Goal: Transaction & Acquisition: Purchase product/service

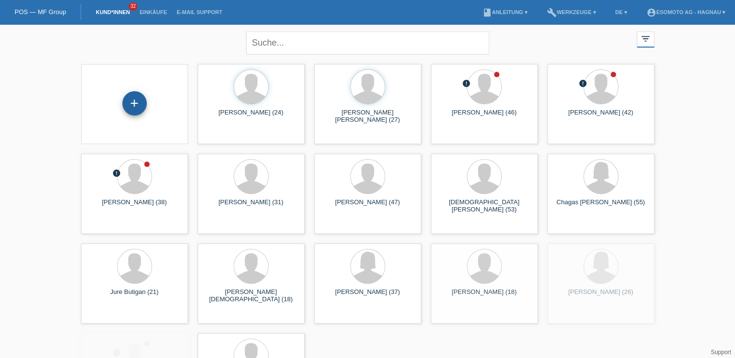
click at [136, 104] on div "+" at bounding box center [134, 103] width 24 height 24
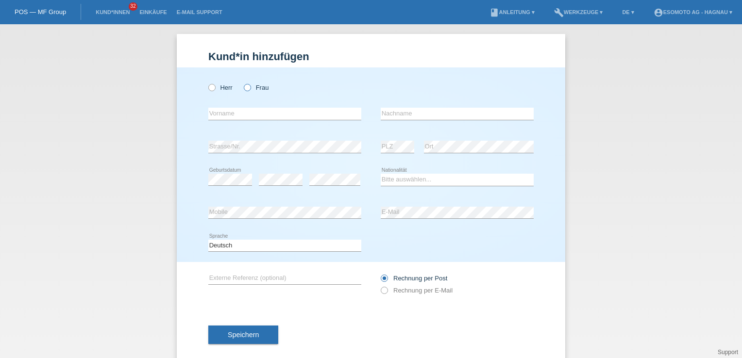
click at [249, 86] on label "Frau" at bounding box center [256, 87] width 25 height 7
click at [249, 86] on input "Frau" at bounding box center [247, 87] width 6 height 6
radio input "true"
click at [249, 86] on label "Frau" at bounding box center [256, 87] width 25 height 7
click at [249, 86] on input "Frau" at bounding box center [247, 87] width 6 height 6
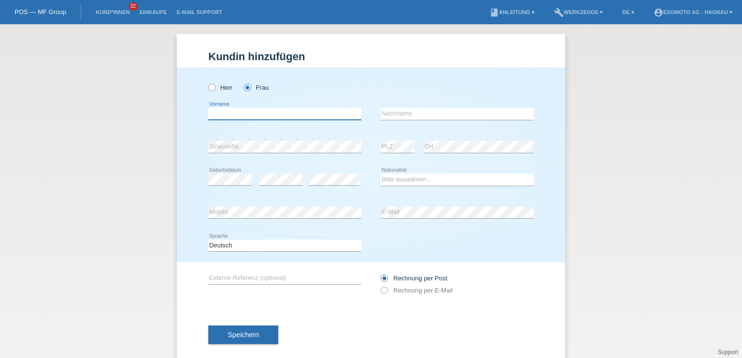
click at [241, 116] on input "text" at bounding box center [284, 114] width 153 height 12
click at [254, 115] on input "text" at bounding box center [284, 114] width 153 height 12
type input "d"
type input "Sofia"
type input "Da Silva"
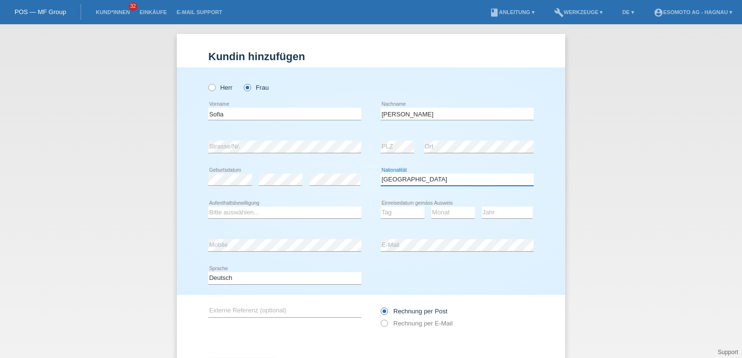
select select "PT"
select select "B"
click at [390, 215] on select "Tag 01 02 03 04 05 06 07 08 09 10 11" at bounding box center [403, 213] width 44 height 12
select select "20"
click at [381, 207] on select "Tag 01 02 03 04 05 06 07 08 09 10 11" at bounding box center [403, 213] width 44 height 12
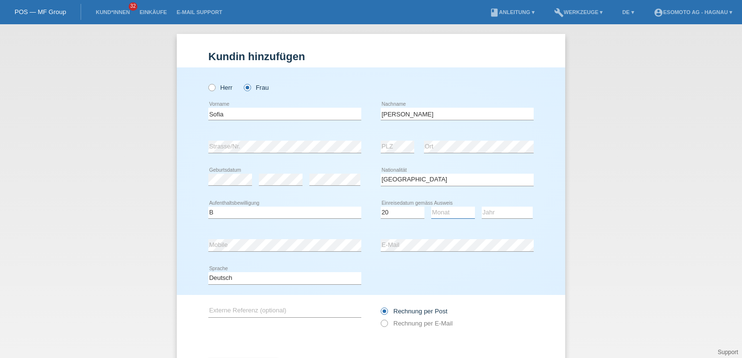
click at [433, 213] on select "Monat 01 02 03 04 05 06 07 08 09 10 11" at bounding box center [453, 213] width 44 height 12
select select "09"
click at [431, 207] on select "Monat 01 02 03 04 05 06 07 08 09 10 11" at bounding box center [453, 213] width 44 height 12
click at [495, 214] on select "Jahr 2025 2024 2023 2022 2021 2020 2019 2018 2017 2016 2015 2014 2013 2012 2011…" at bounding box center [507, 213] width 51 height 12
select select "2022"
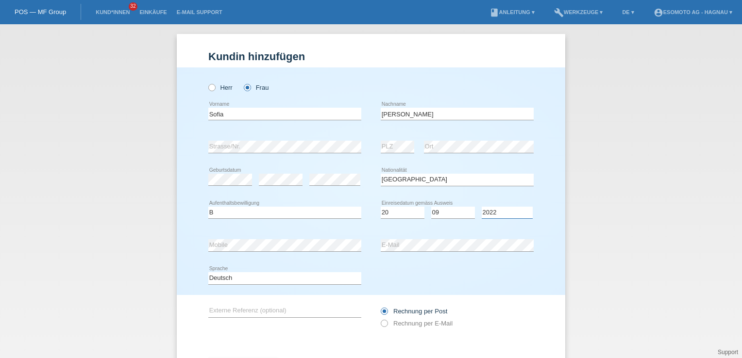
click at [482, 207] on select "Jahr 2025 2024 2023 2022 2021 2020 2019 2018 2017 2016 2015 2014 2013 2012 2011…" at bounding box center [507, 213] width 51 height 12
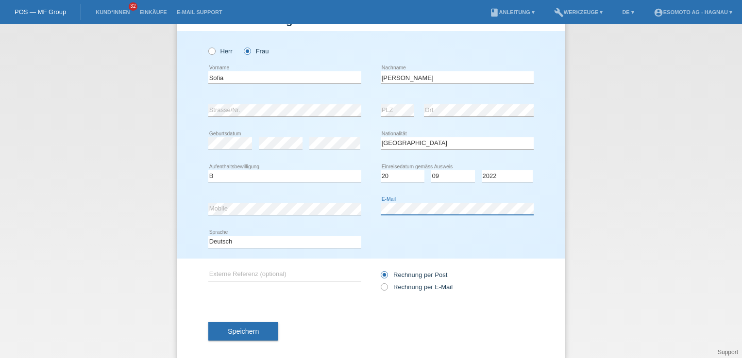
scroll to position [47, 0]
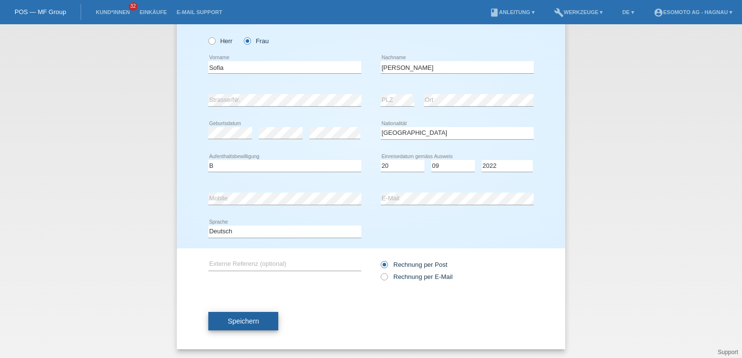
click at [241, 318] on span "Speichern" at bounding box center [243, 322] width 31 height 8
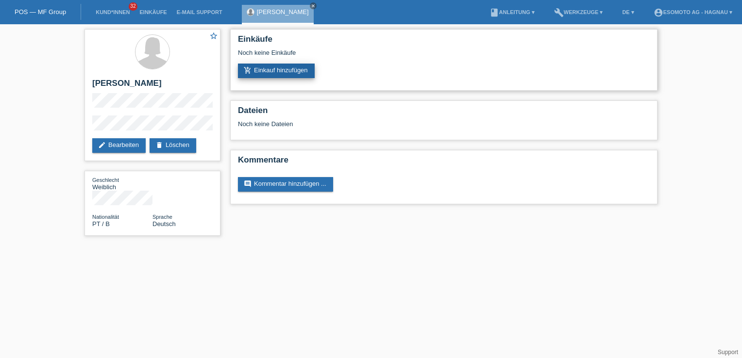
click at [282, 69] on link "add_shopping_cart Einkauf hinzufügen" at bounding box center [276, 71] width 77 height 15
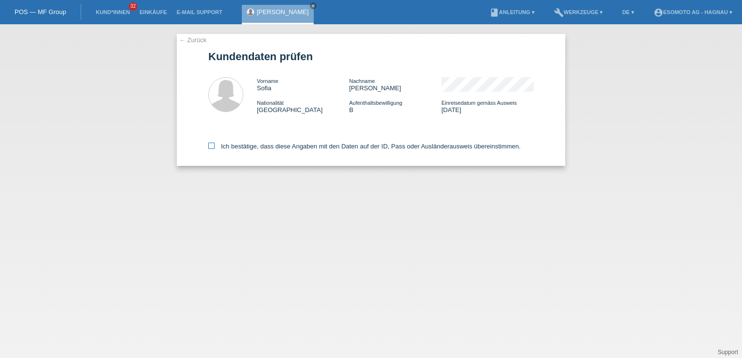
click at [210, 146] on icon at bounding box center [211, 146] width 6 height 6
click at [210, 146] on input "Ich bestätige, dass diese Angaben mit den Daten auf der ID, Pass oder Ausländer…" at bounding box center [211, 146] width 6 height 6
checkbox input "true"
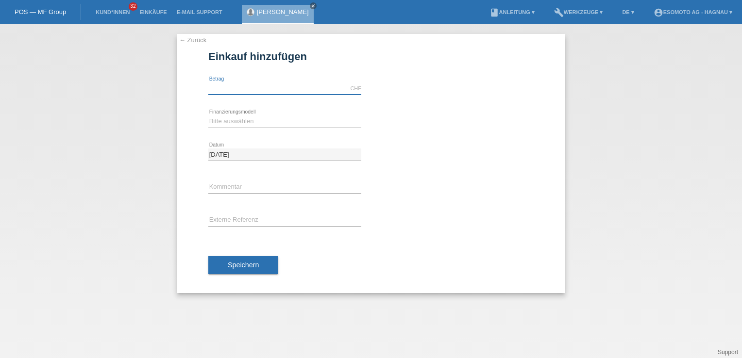
click at [229, 90] on input "text" at bounding box center [284, 89] width 153 height 12
click at [214, 88] on input "text" at bounding box center [284, 89] width 153 height 12
click at [216, 88] on input "text" at bounding box center [284, 89] width 153 height 12
click at [245, 91] on input "text" at bounding box center [284, 89] width 153 height 12
type input "3100.00"
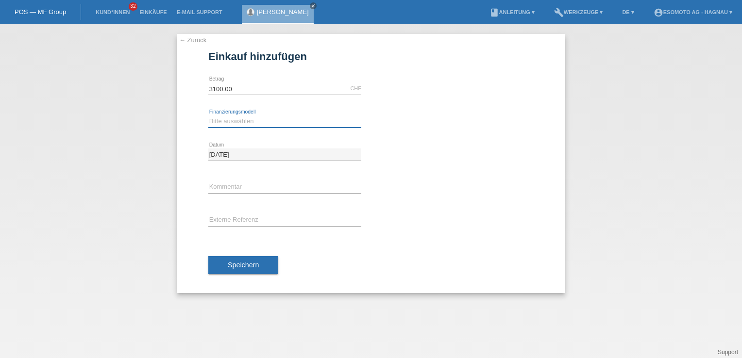
click at [235, 123] on select "Bitte auswählen Fixe Raten Kauf auf Rechnung mit Teilzahlungsoption" at bounding box center [284, 122] width 153 height 12
select select "69"
click at [208, 116] on select "Bitte auswählen Fixe Raten Kauf auf Rechnung mit Teilzahlungsoption" at bounding box center [284, 122] width 153 height 12
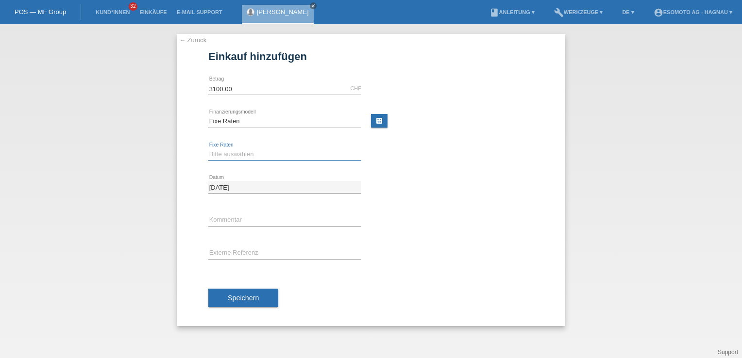
click at [240, 156] on select "Bitte auswählen 12 Raten 24 Raten 36 Raten 48 Raten" at bounding box center [284, 155] width 153 height 12
select select "139"
click at [208, 149] on select "Bitte auswählen 12 Raten 24 Raten 36 Raten 48 Raten" at bounding box center [284, 155] width 153 height 12
click at [233, 292] on button "Speichern" at bounding box center [243, 298] width 70 height 18
